Goal: Navigation & Orientation: Find specific page/section

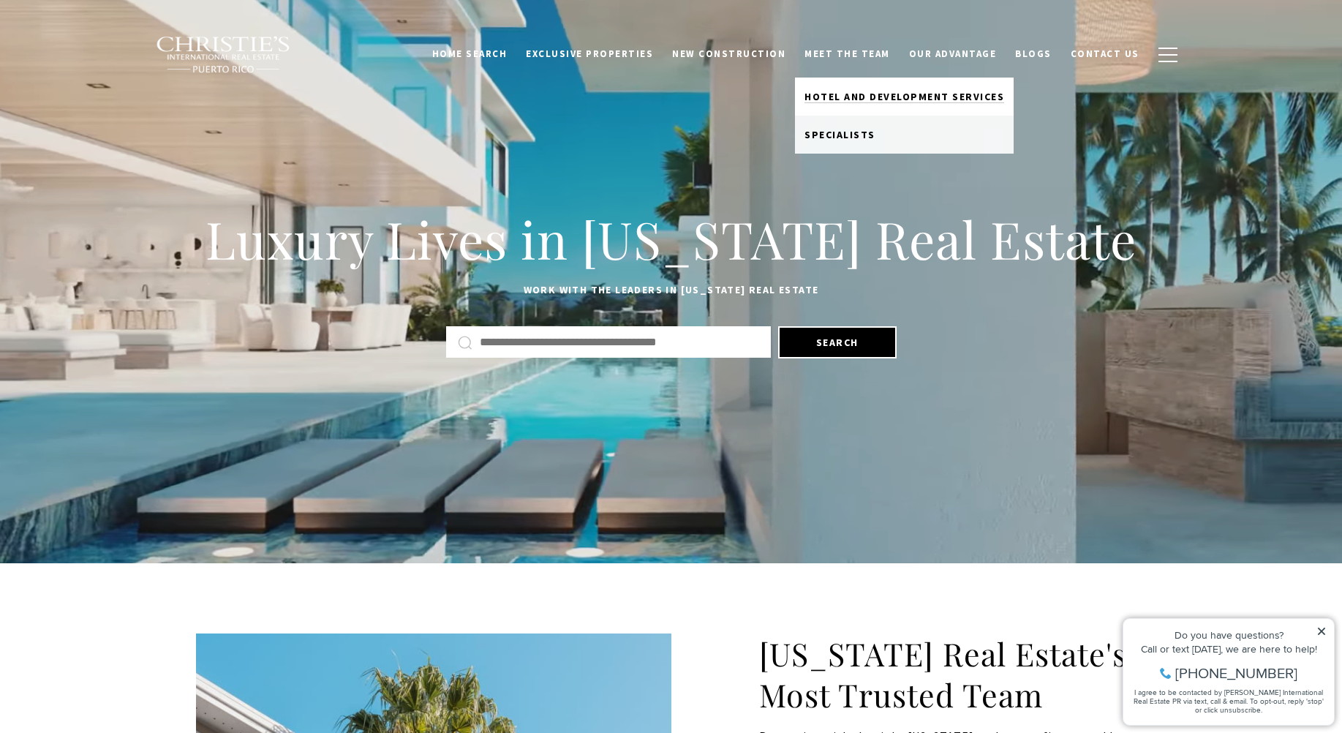
click at [872, 89] on link "Hotel and Development Services" at bounding box center [904, 97] width 219 height 38
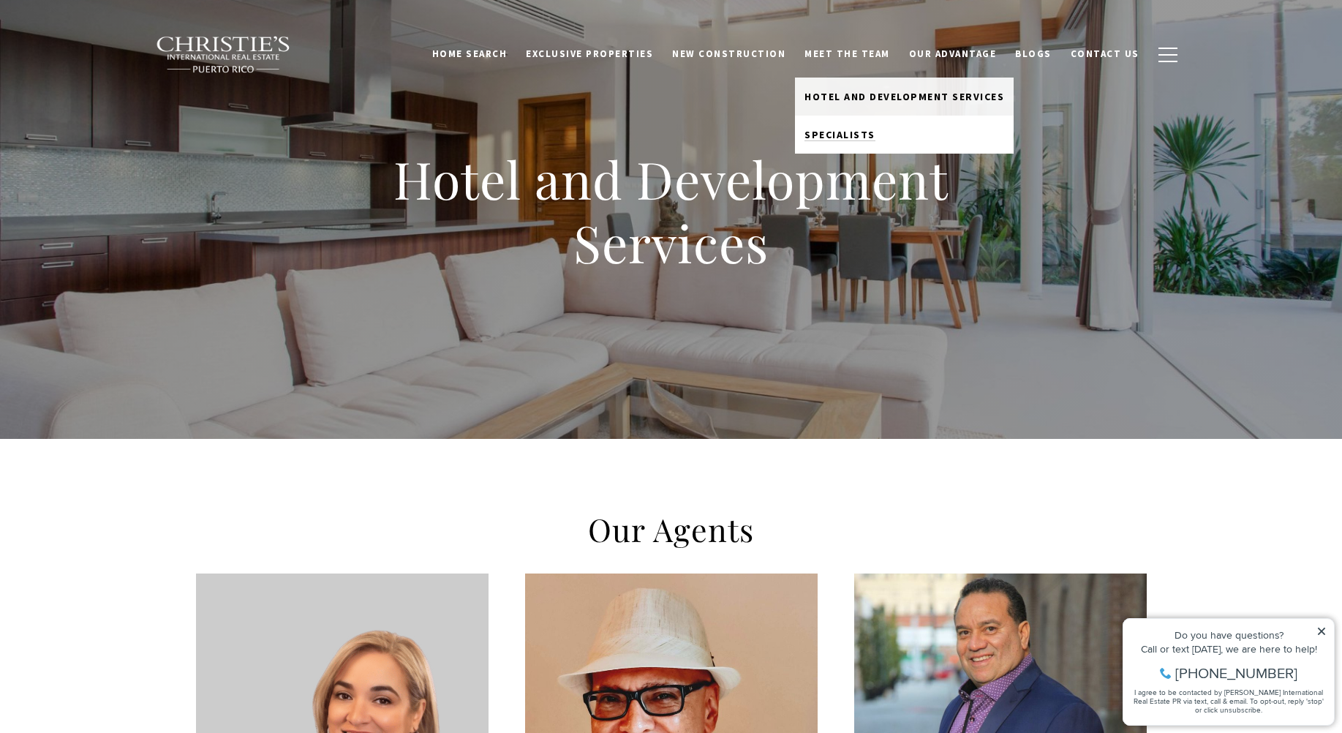
click at [858, 129] on span "Specialists" at bounding box center [840, 134] width 71 height 13
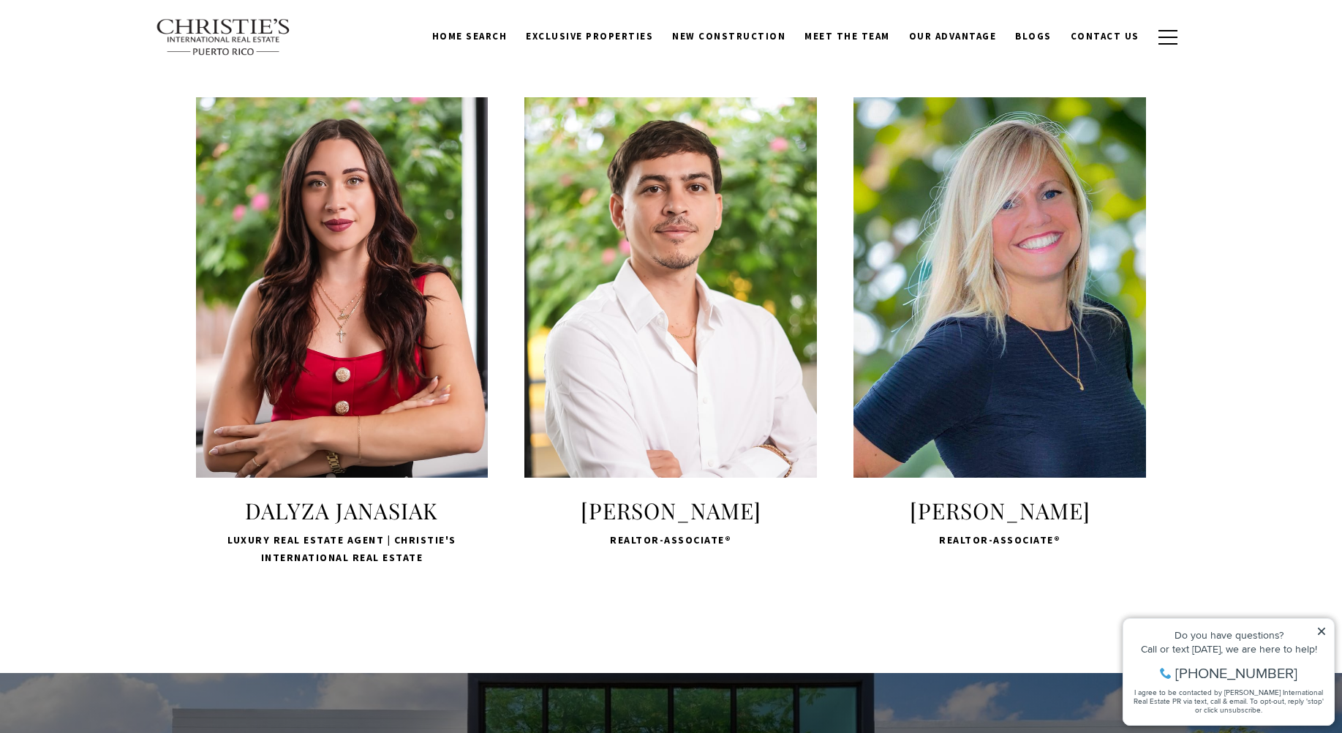
scroll to position [2780, 0]
